Goal: Task Accomplishment & Management: Manage account settings

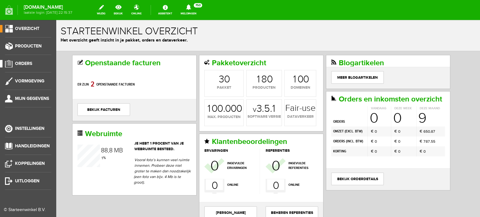
click at [22, 62] on span "Orders" at bounding box center [23, 63] width 17 height 5
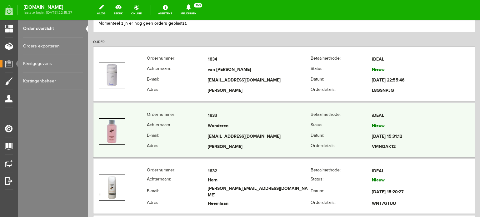
scroll to position [125, 0]
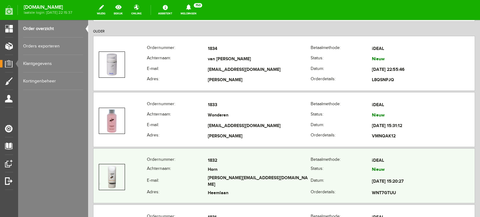
click at [217, 180] on td "[PERSON_NAME][EMAIL_ADDRESS][DOMAIN_NAME]" at bounding box center [259, 182] width 103 height 14
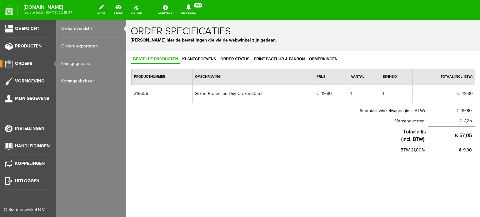
click at [29, 63] on span "Orders" at bounding box center [23, 63] width 17 height 5
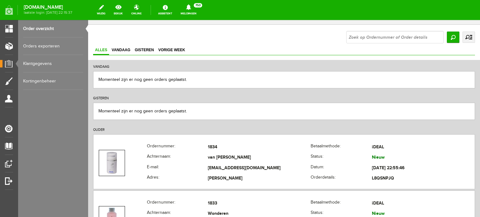
scroll to position [125, 0]
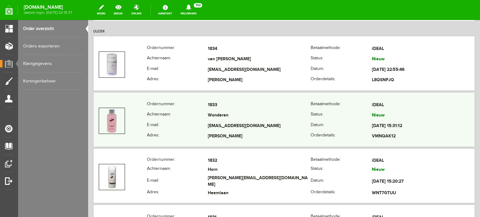
click at [216, 111] on td "Wonderen" at bounding box center [259, 116] width 103 height 11
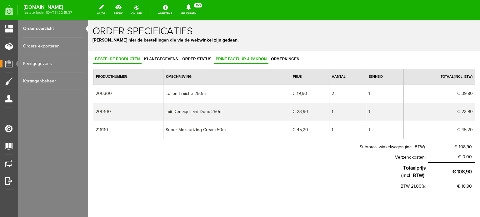
click at [233, 56] on link "Print factuur & pakbon" at bounding box center [241, 59] width 55 height 9
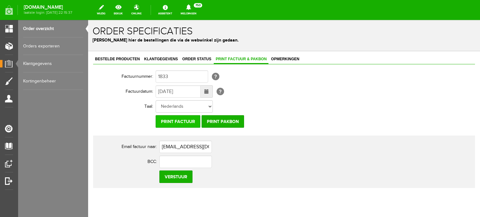
click at [171, 120] on input "Print factuur" at bounding box center [178, 121] width 45 height 12
click at [161, 57] on span "Klantgegevens" at bounding box center [160, 59] width 37 height 4
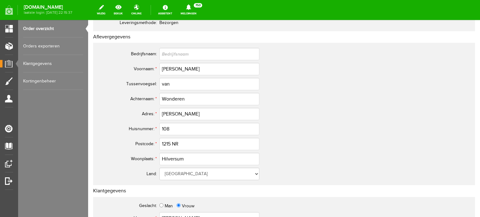
scroll to position [100, 0]
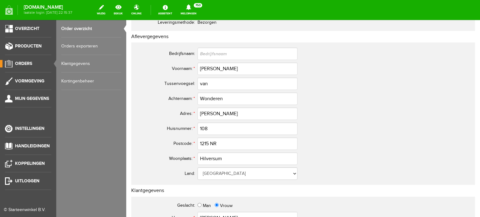
click at [20, 62] on span "Orders" at bounding box center [23, 63] width 17 height 5
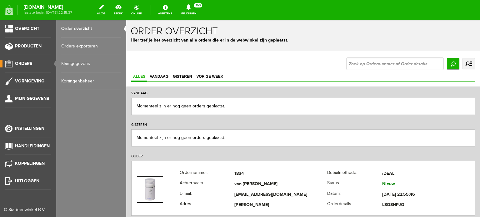
click at [27, 62] on span "Orders" at bounding box center [23, 63] width 17 height 5
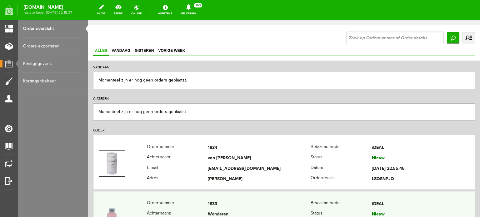
scroll to position [62, 0]
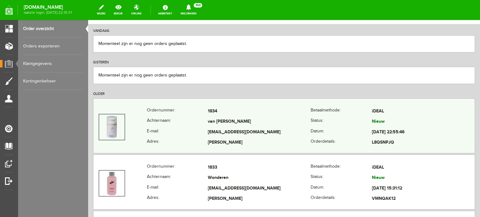
click at [219, 118] on td "van [PERSON_NAME]" at bounding box center [259, 122] width 103 height 11
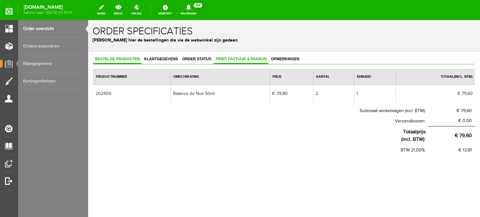
click at [249, 58] on span "Print factuur & pakbon" at bounding box center [241, 59] width 55 height 4
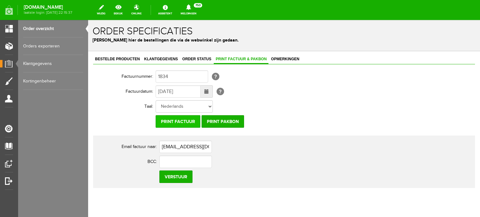
click at [180, 120] on input "Print factuur" at bounding box center [178, 121] width 45 height 12
click at [161, 57] on span "Klantgegevens" at bounding box center [160, 59] width 37 height 4
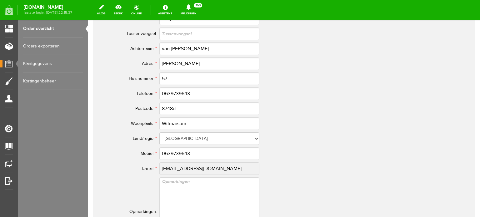
scroll to position [344, 0]
